Goal: Find specific page/section: Find specific page/section

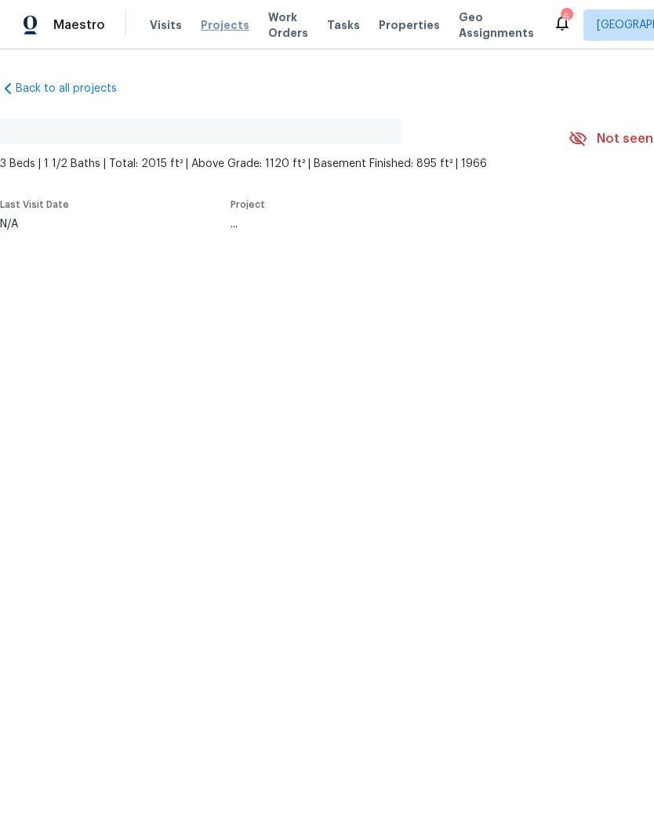
click at [205, 27] on span "Projects" at bounding box center [225, 25] width 49 height 16
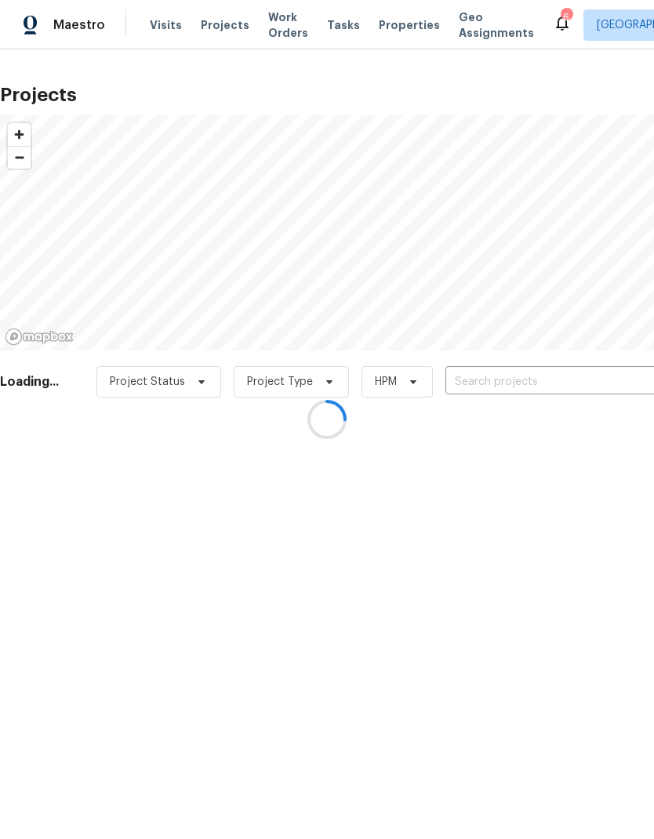
click at [508, 377] on div at bounding box center [327, 419] width 654 height 839
click at [504, 380] on div at bounding box center [327, 419] width 654 height 839
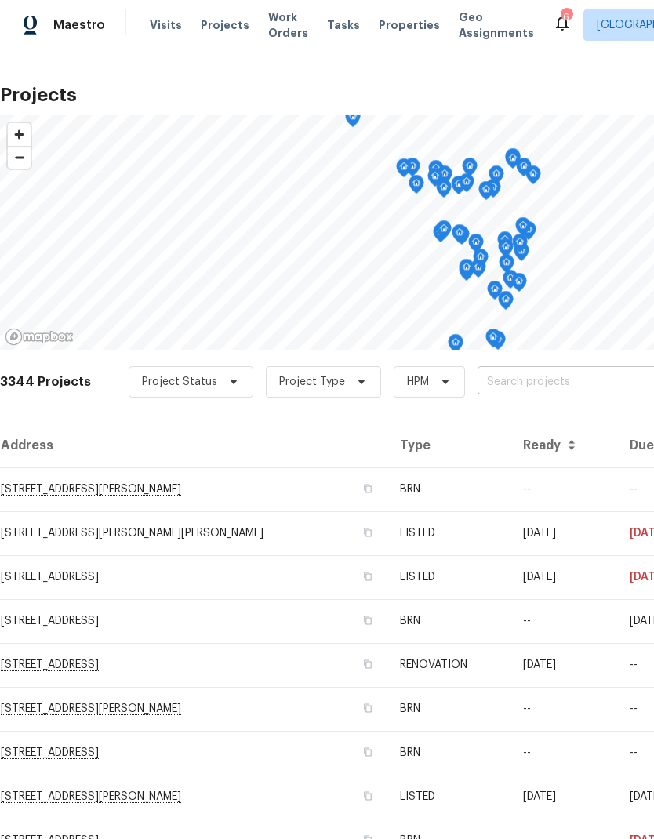
click at [511, 379] on input "text" at bounding box center [568, 382] width 180 height 24
type input "emerald"
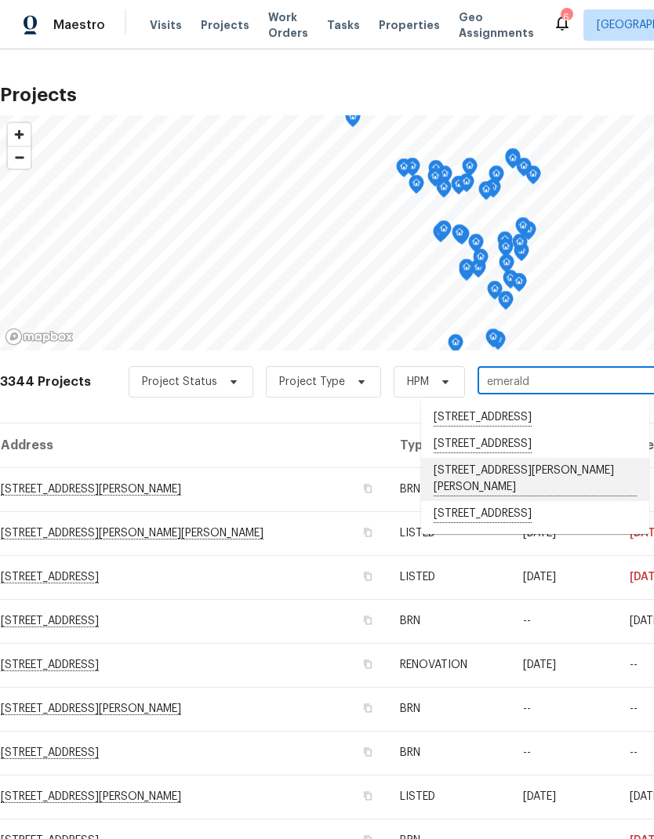
click at [558, 501] on li "[STREET_ADDRESS][PERSON_NAME][PERSON_NAME]" at bounding box center [535, 479] width 228 height 43
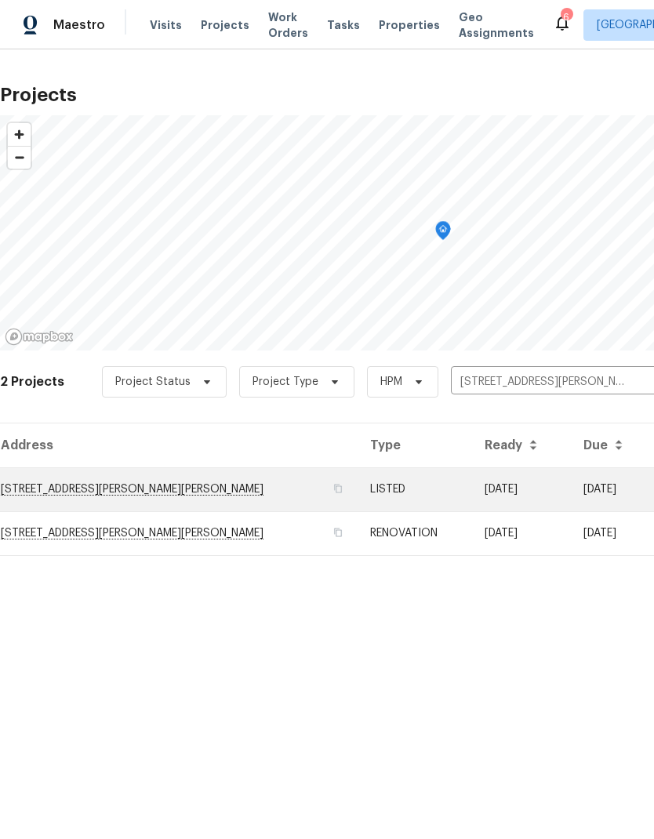
click at [232, 493] on td "[STREET_ADDRESS][PERSON_NAME][PERSON_NAME]" at bounding box center [179, 490] width 358 height 44
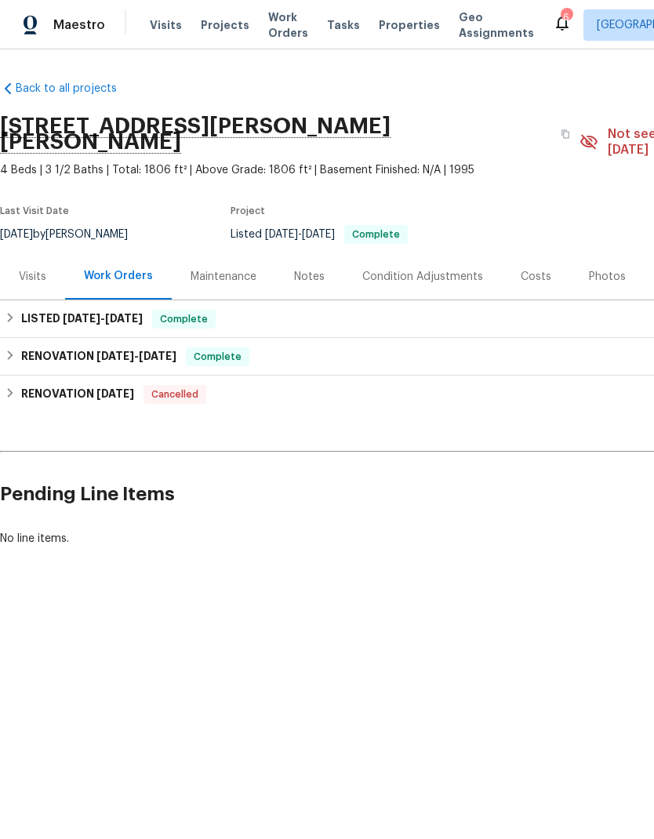
click at [310, 269] on div "Notes" at bounding box center [309, 277] width 31 height 16
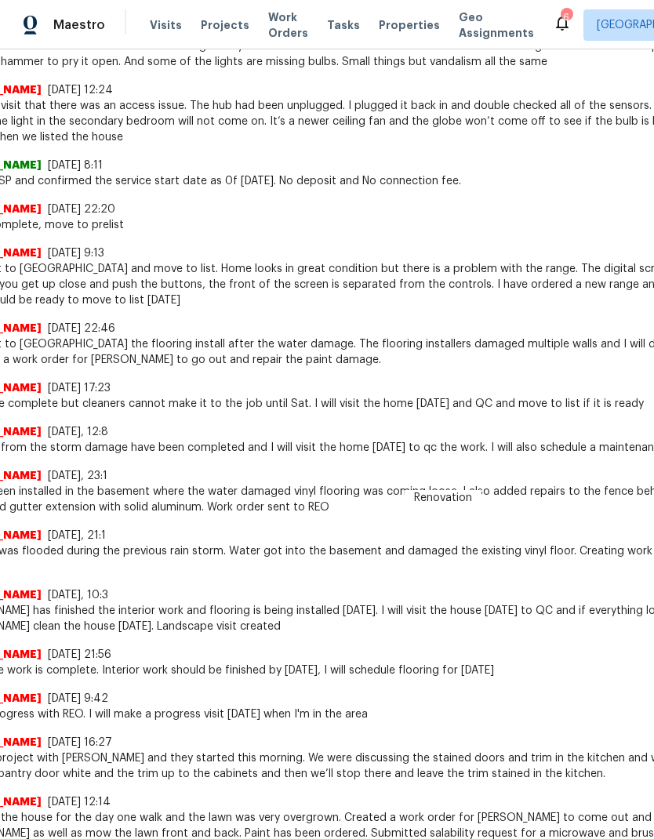
scroll to position [786, 59]
